Goal: Task Accomplishment & Management: Use online tool/utility

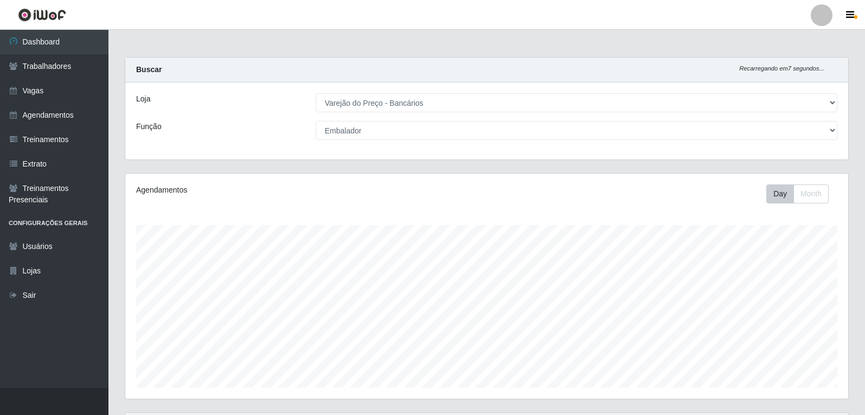
select select "157"
select select "1"
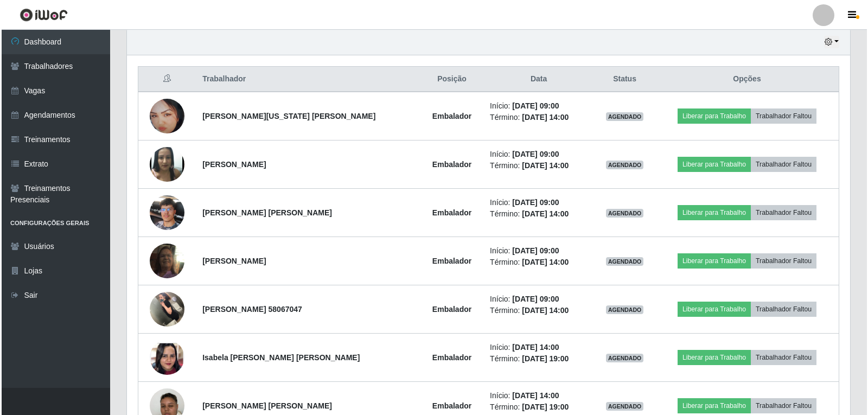
scroll to position [225, 723]
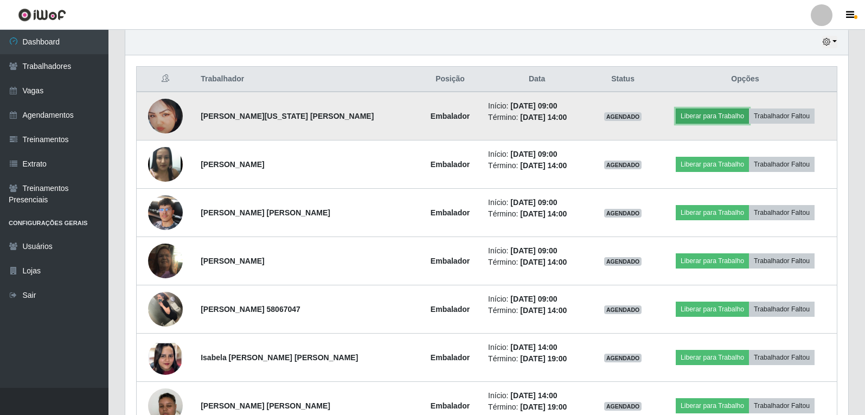
click at [690, 120] on button "Liberar para Trabalho" at bounding box center [712, 115] width 73 height 15
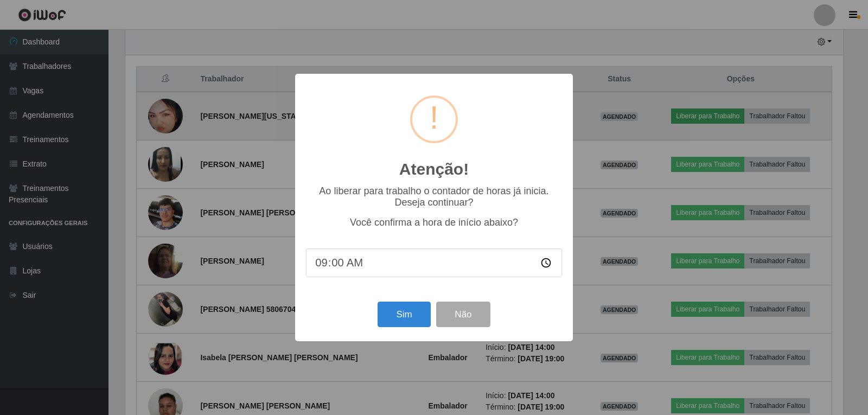
scroll to position [225, 717]
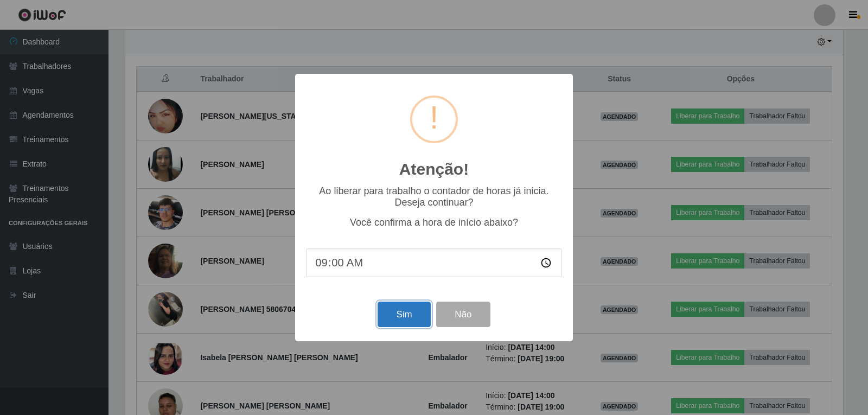
click at [419, 313] on button "Sim" at bounding box center [403, 313] width 53 height 25
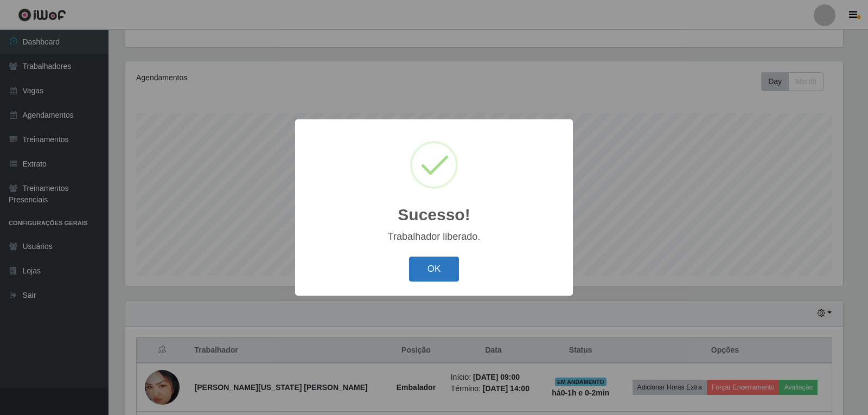
click at [442, 260] on button "OK" at bounding box center [434, 268] width 50 height 25
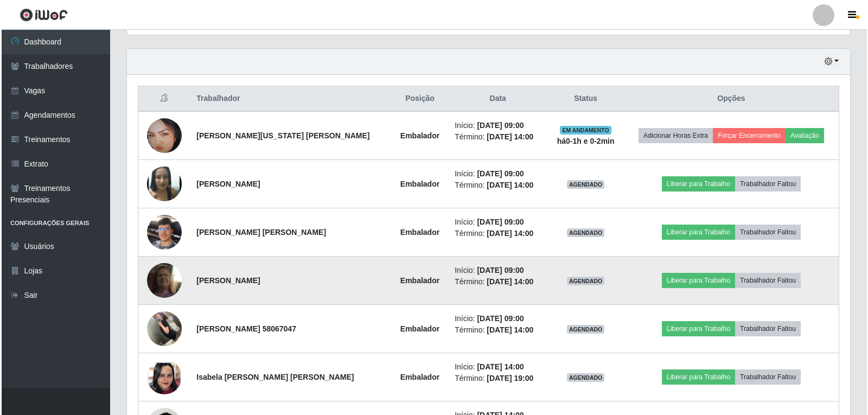
scroll to position [383, 0]
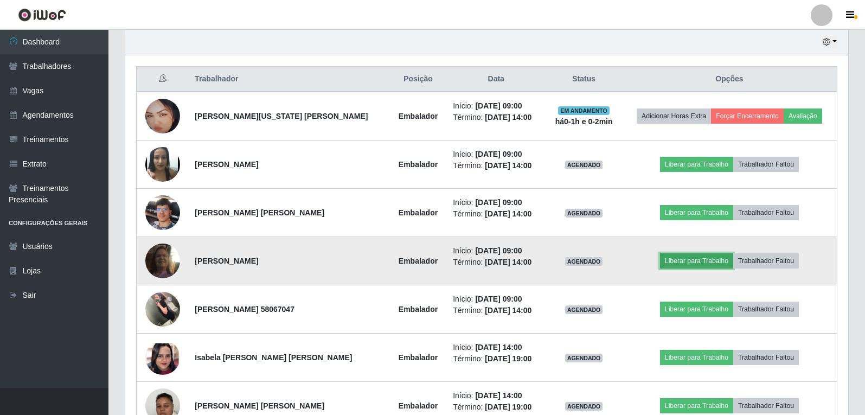
click at [702, 264] on button "Liberar para Trabalho" at bounding box center [696, 260] width 73 height 15
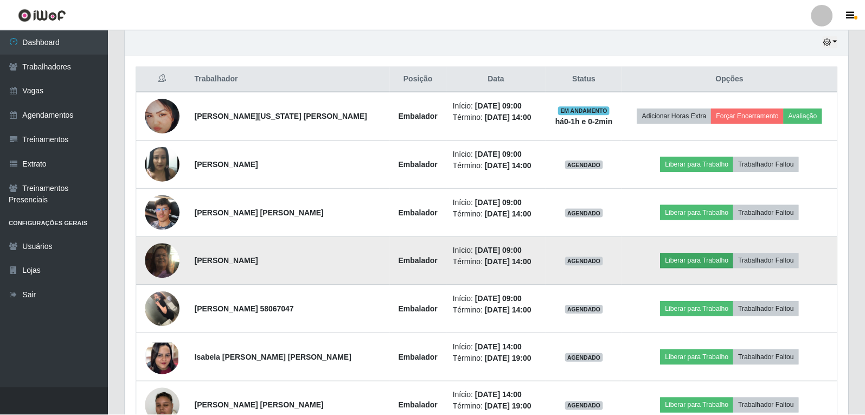
scroll to position [225, 717]
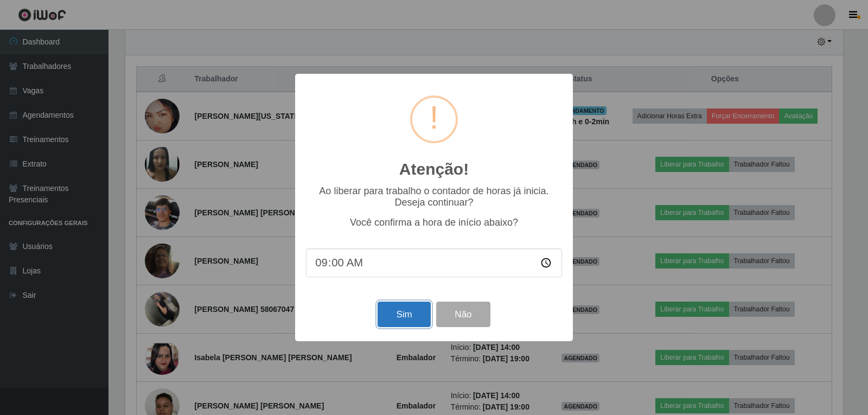
drag, startPoint x: 396, startPoint y: 320, endPoint x: 407, endPoint y: 316, distance: 12.0
click at [396, 320] on button "Sim" at bounding box center [403, 313] width 53 height 25
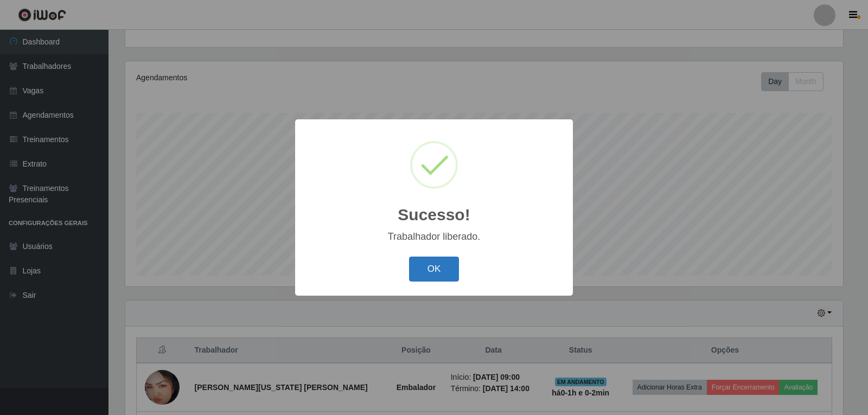
click at [447, 277] on button "OK" at bounding box center [434, 268] width 50 height 25
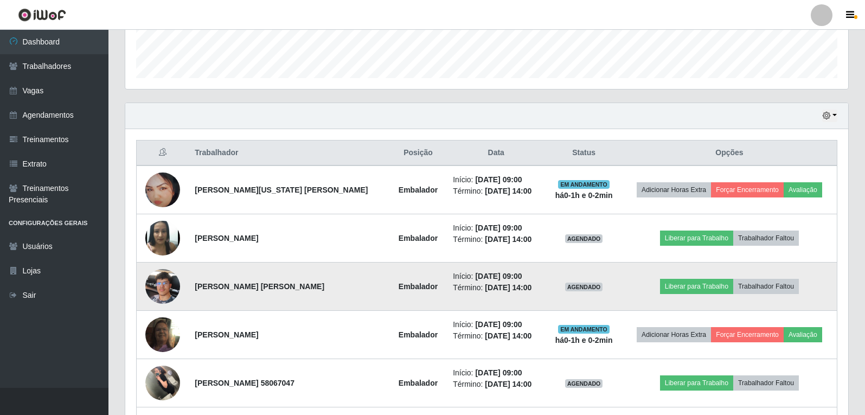
scroll to position [329, 0]
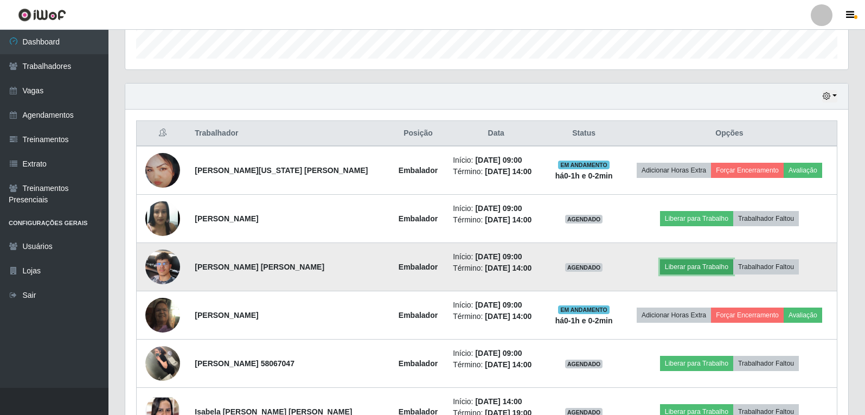
click at [708, 269] on button "Liberar para Trabalho" at bounding box center [696, 266] width 73 height 15
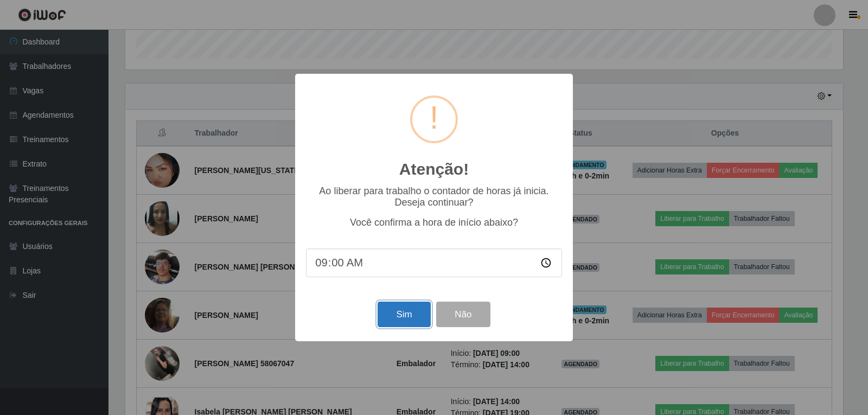
click at [388, 322] on button "Sim" at bounding box center [403, 313] width 53 height 25
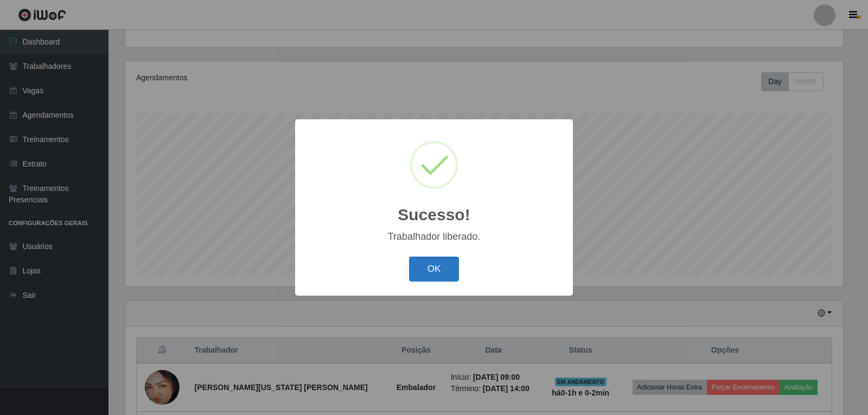
click at [428, 281] on button "OK" at bounding box center [434, 268] width 50 height 25
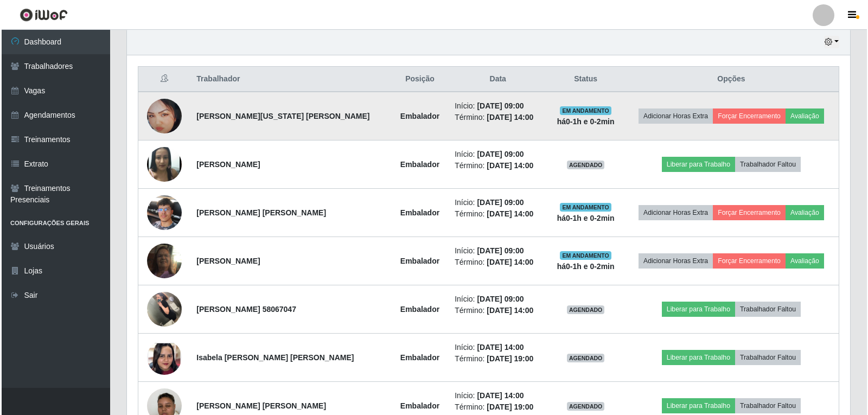
scroll to position [438, 0]
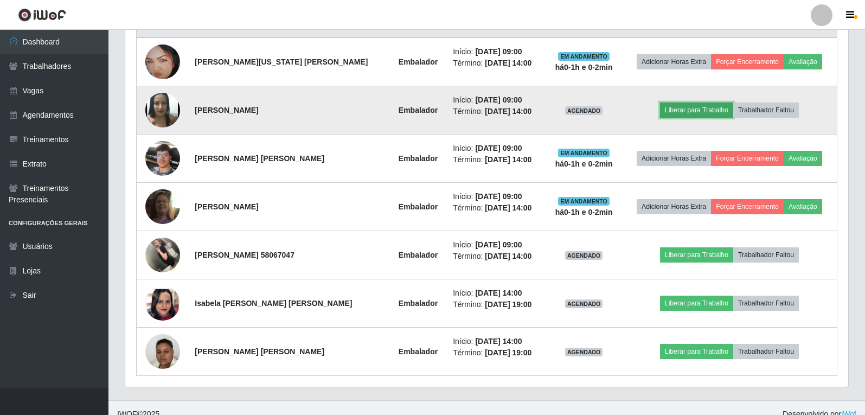
click at [679, 106] on button "Liberar para Trabalho" at bounding box center [696, 109] width 73 height 15
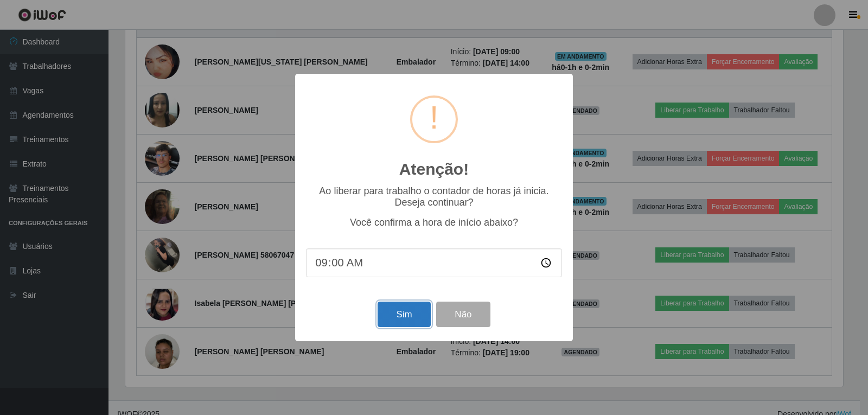
click at [409, 314] on button "Sim" at bounding box center [403, 313] width 53 height 25
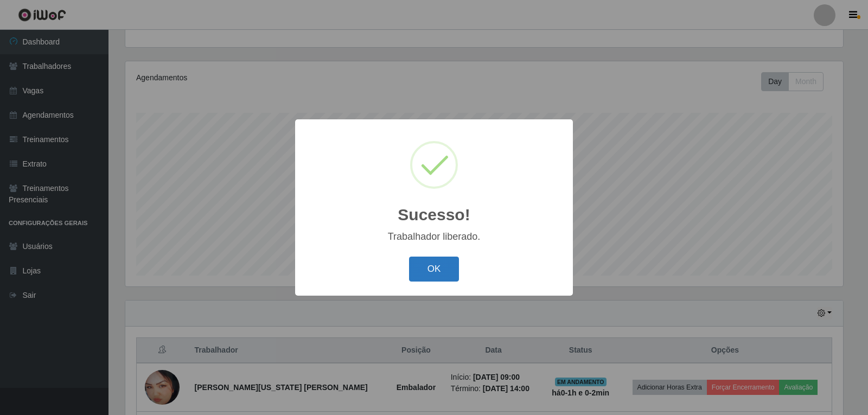
click at [435, 272] on button "OK" at bounding box center [434, 268] width 50 height 25
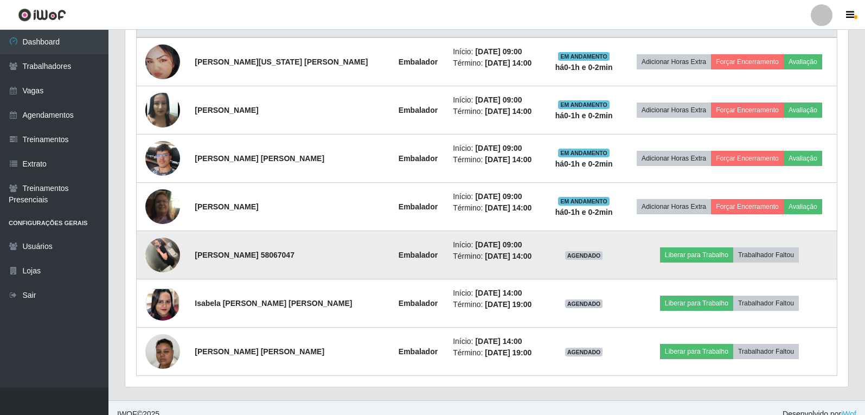
click at [164, 251] on img at bounding box center [162, 255] width 35 height 46
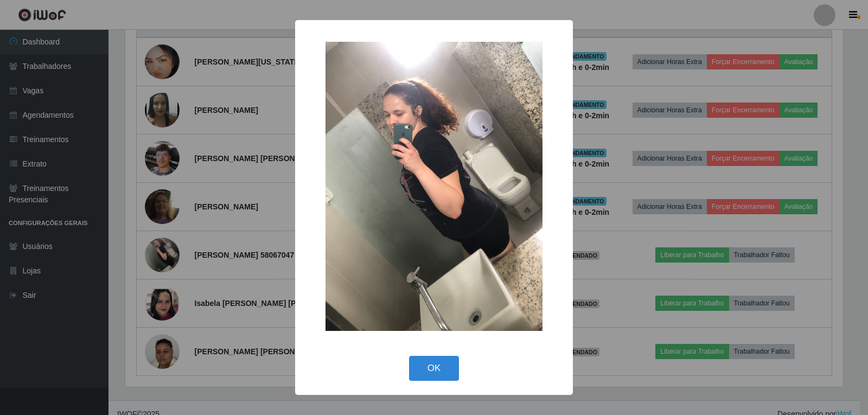
click at [166, 251] on div "× OK Cancel" at bounding box center [434, 207] width 868 height 415
